Goal: Transaction & Acquisition: Subscribe to service/newsletter

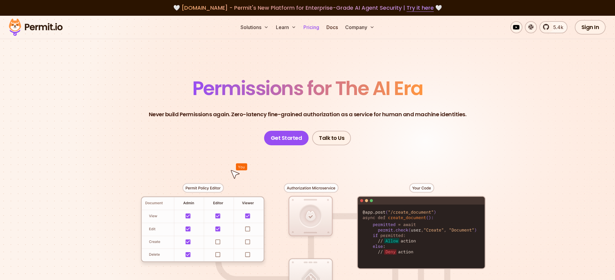
click at [310, 29] on link "Pricing" at bounding box center [311, 27] width 21 height 12
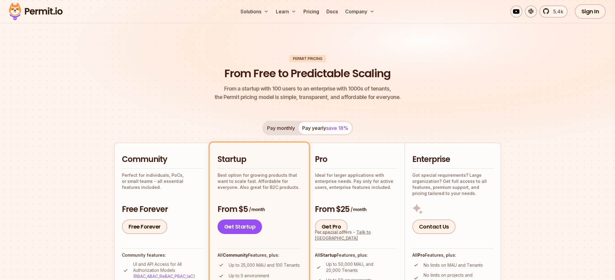
scroll to position [40, 0]
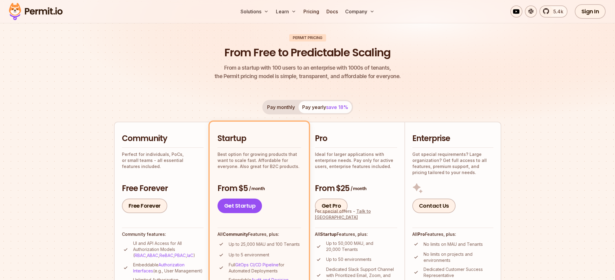
click at [274, 106] on button "Pay monthly" at bounding box center [281, 107] width 35 height 12
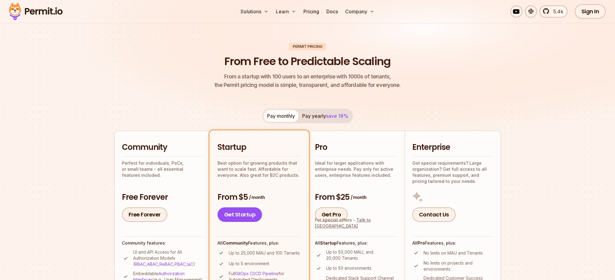
scroll to position [0, 0]
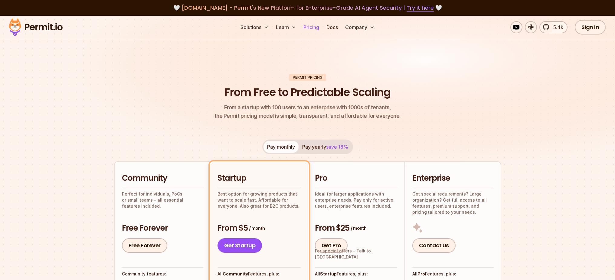
click at [310, 30] on link "Pricing" at bounding box center [311, 27] width 21 height 12
click at [492, 90] on header "Permit Pricing From Free to Predictable Scaling From a startup with 100 users t…" at bounding box center [307, 97] width 387 height 47
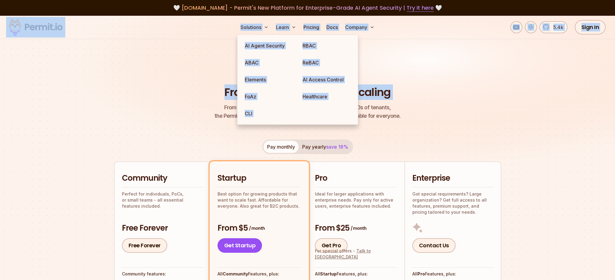
drag, startPoint x: 458, startPoint y: 91, endPoint x: 195, endPoint y: 13, distance: 274.7
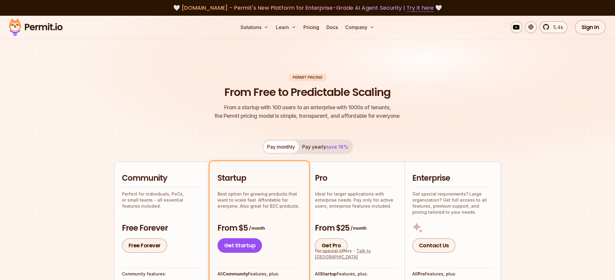
click at [175, 17] on div "Solutions Learn Pricing Docs Company 5.4k Sign In Start Now" at bounding box center [307, 27] width 615 height 23
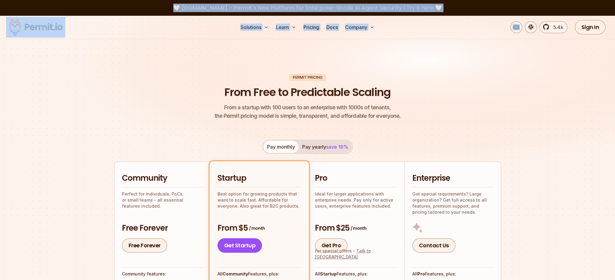
drag, startPoint x: 167, startPoint y: 7, endPoint x: 457, endPoint y: 33, distance: 291.0
click at [362, 58] on img at bounding box center [307, 98] width 615 height 164
click at [182, 21] on div "Solutions Learn Pricing Docs Company 5.4k Sign In Start Now" at bounding box center [307, 27] width 615 height 23
drag, startPoint x: 177, startPoint y: 7, endPoint x: 608, endPoint y: 28, distance: 431.6
